Goal: Contribute content: Contribute content

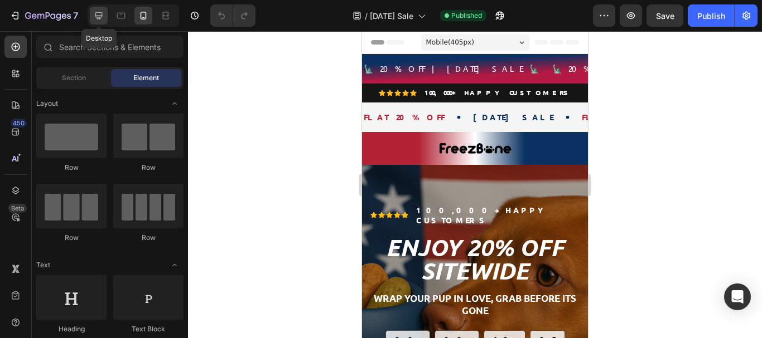
click at [101, 15] on icon at bounding box center [98, 15] width 11 height 11
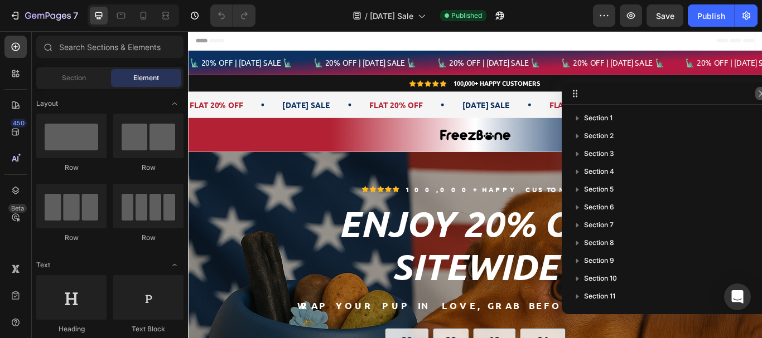
drag, startPoint x: 760, startPoint y: 96, endPoint x: 515, endPoint y: 119, distance: 246.9
click at [760, 96] on icon "button" at bounding box center [761, 93] width 9 height 9
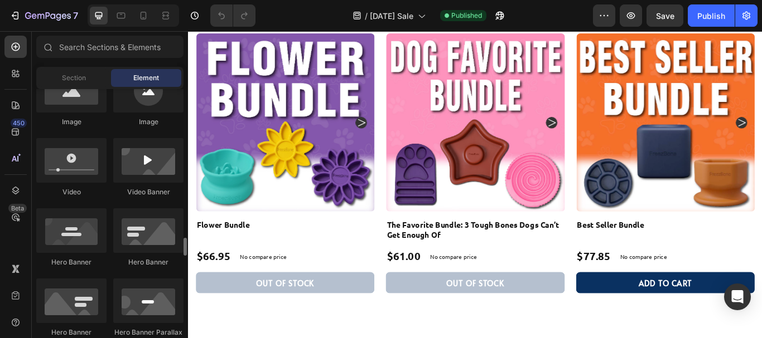
scroll to position [558, 0]
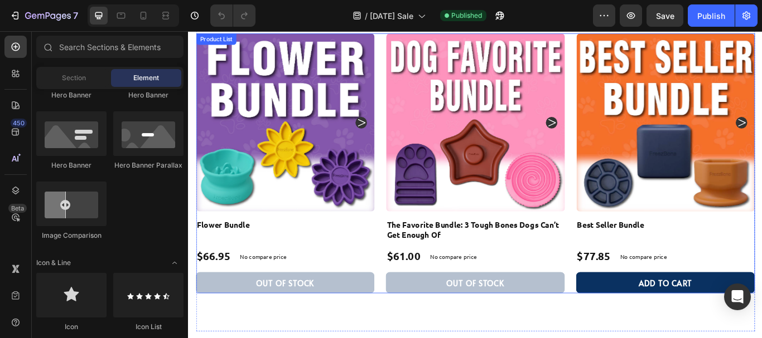
click at [406, 283] on div "Product Images Flower Bundle Product Title $66.95 Product Price Product Price N…" at bounding box center [522, 185] width 651 height 303
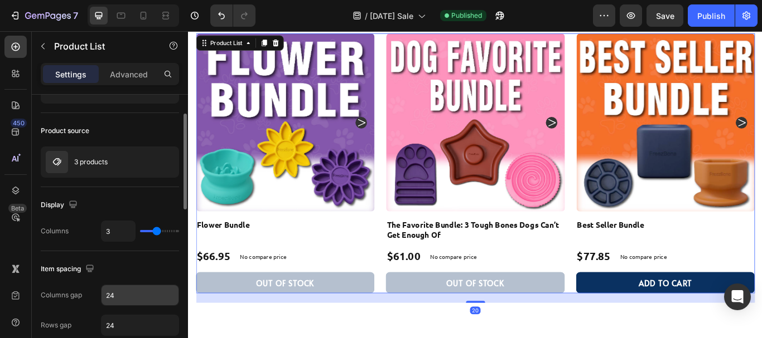
scroll to position [112, 0]
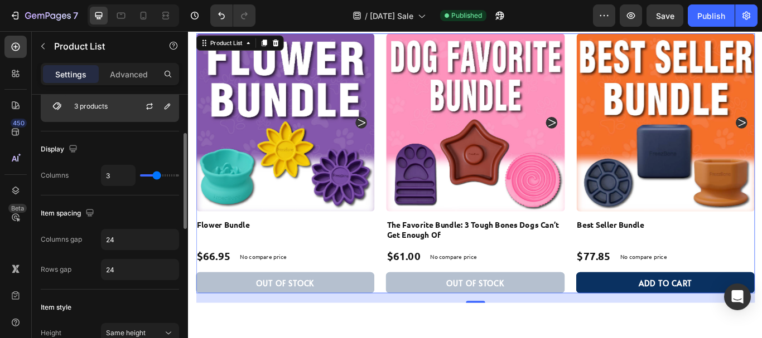
click at [105, 107] on p "3 products" at bounding box center [90, 107] width 33 height 8
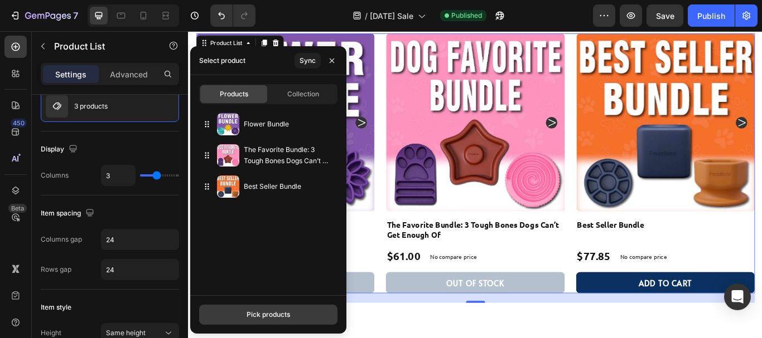
click at [277, 314] on div "Pick products" at bounding box center [267, 315] width 43 height 10
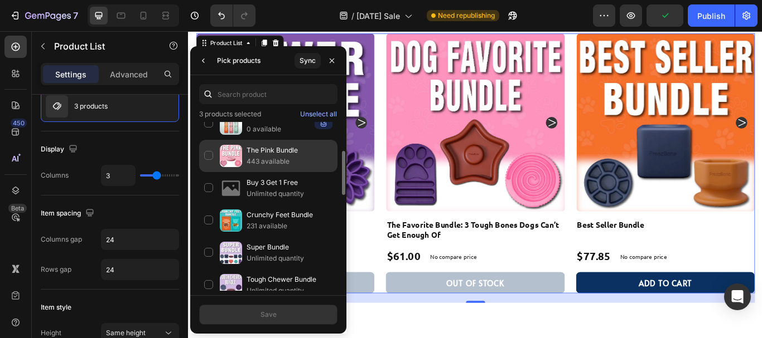
click at [206, 172] on div "The Pink Bundle 443 available" at bounding box center [268, 188] width 138 height 32
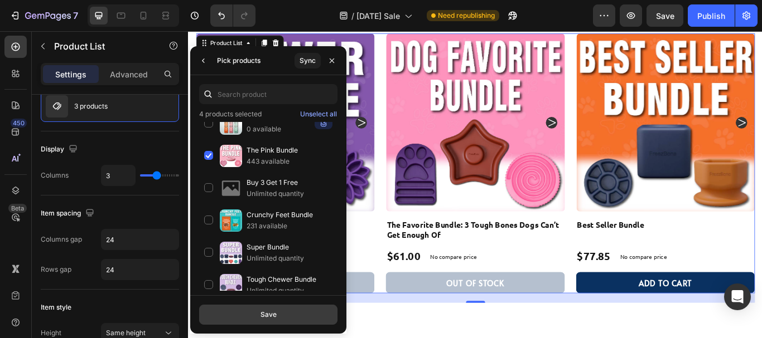
click at [277, 309] on button "Save" at bounding box center [268, 315] width 138 height 20
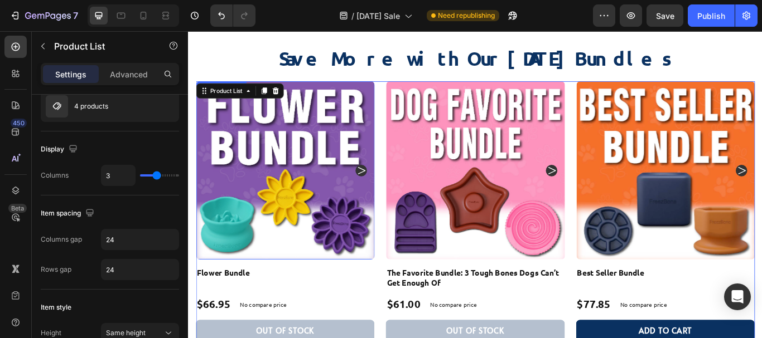
scroll to position [2119, 0]
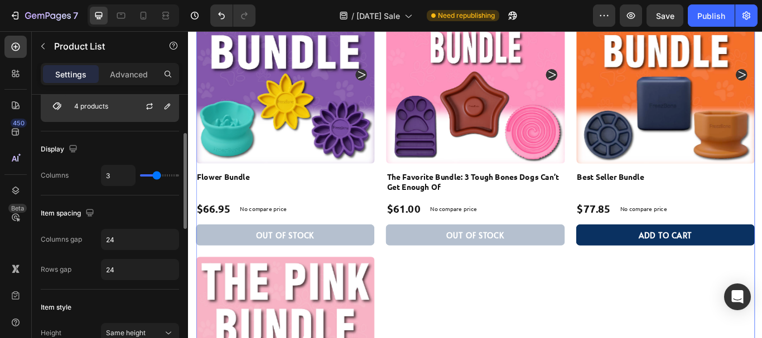
click at [116, 110] on div "4 products" at bounding box center [110, 106] width 138 height 31
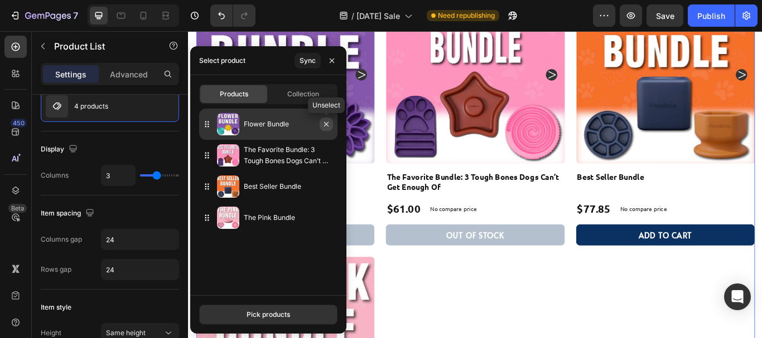
click at [327, 127] on icon "button" at bounding box center [326, 124] width 9 height 9
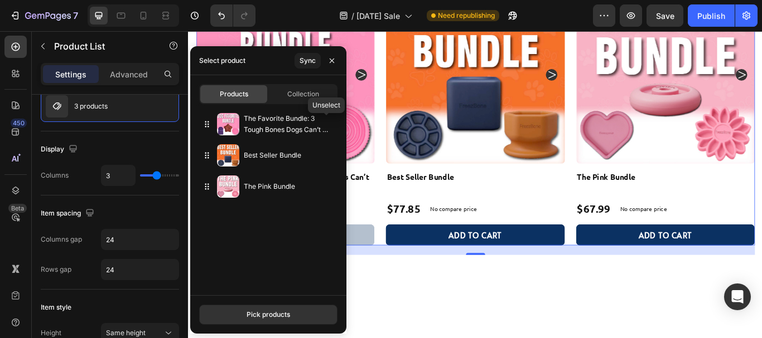
click at [0, 0] on icon "button" at bounding box center [0, 0] width 0 height 0
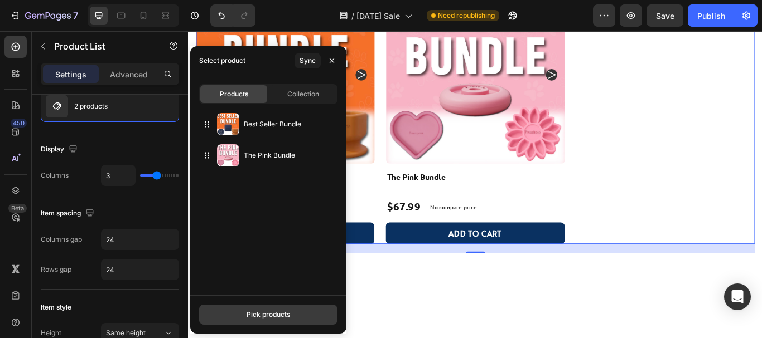
click at [277, 312] on div "Pick products" at bounding box center [267, 315] width 43 height 10
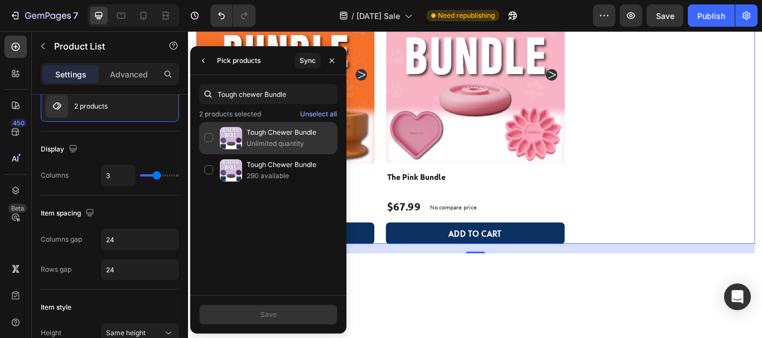
type input "Tough chewer Bundle"
click at [207, 154] on div "Tough Chewer Bundle Unlimited quantity" at bounding box center [268, 170] width 138 height 32
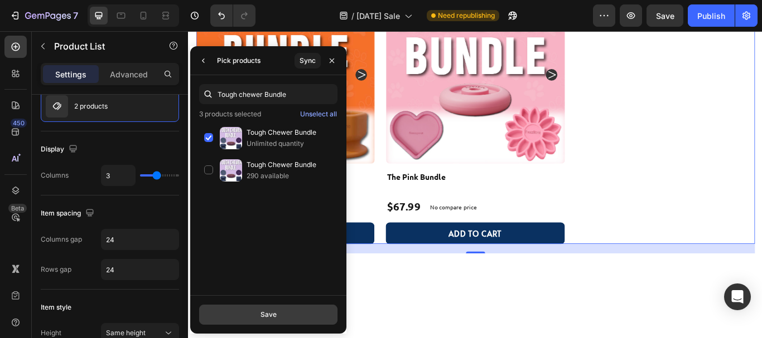
click at [288, 319] on button "Save" at bounding box center [268, 315] width 138 height 20
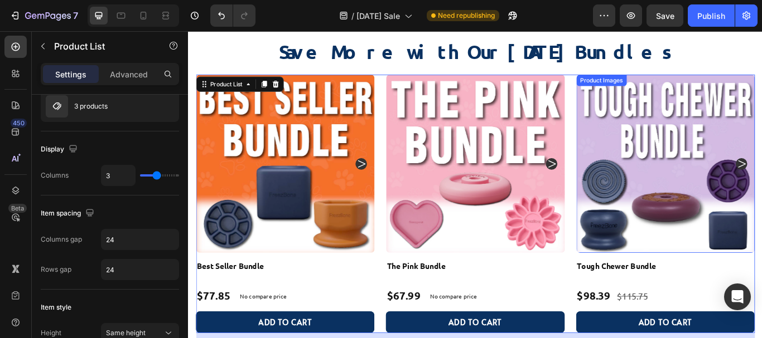
scroll to position [1951, 0]
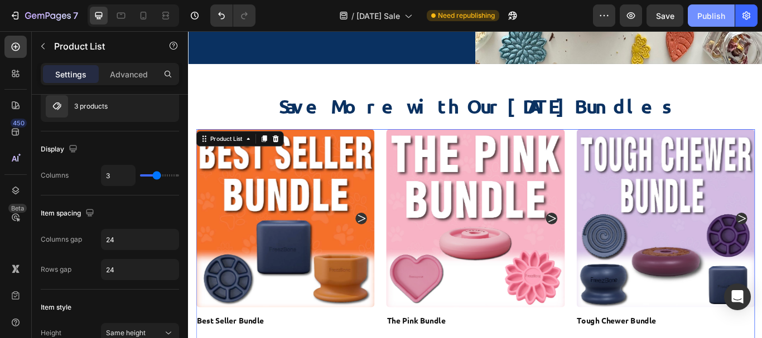
click at [715, 13] on div "Publish" at bounding box center [711, 16] width 28 height 12
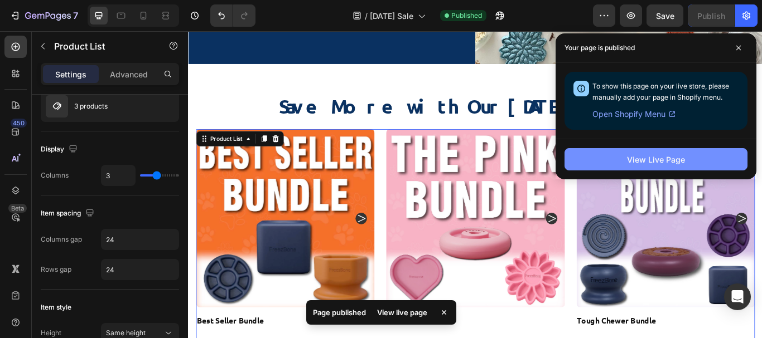
click at [690, 163] on button "View Live Page" at bounding box center [655, 159] width 183 height 22
